Goal: Find specific page/section: Find specific page/section

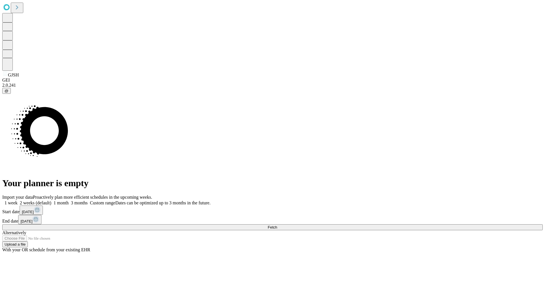
click at [277, 225] on span "Fetch" at bounding box center [272, 227] width 9 height 4
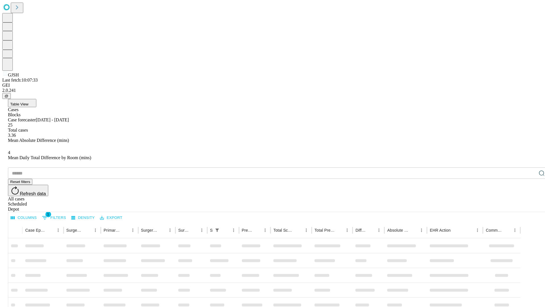
click at [530, 206] on div "Depot" at bounding box center [278, 208] width 540 height 5
